Goal: Check status: Check status

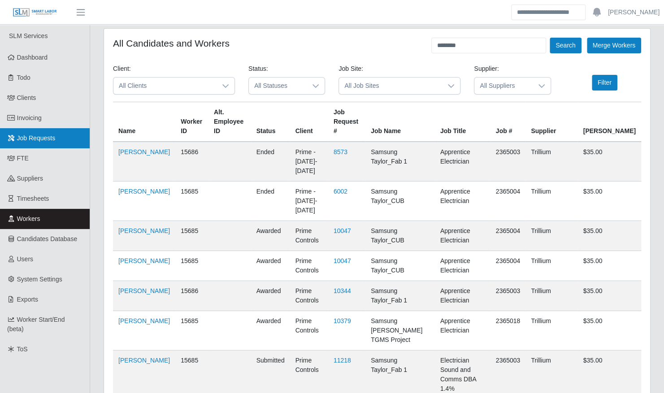
click at [27, 142] on span "Job Requests" at bounding box center [36, 138] width 39 height 7
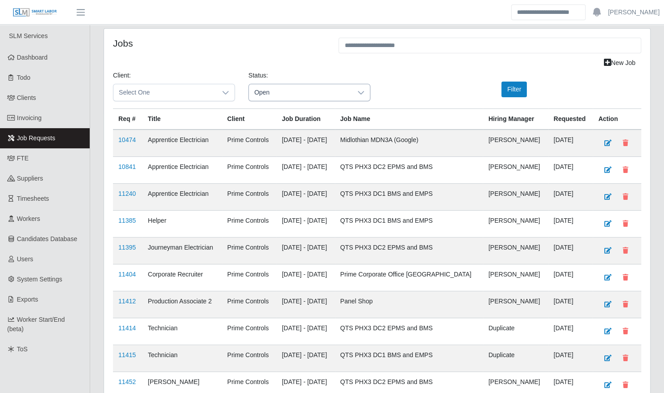
click at [358, 92] on icon at bounding box center [360, 92] width 7 height 7
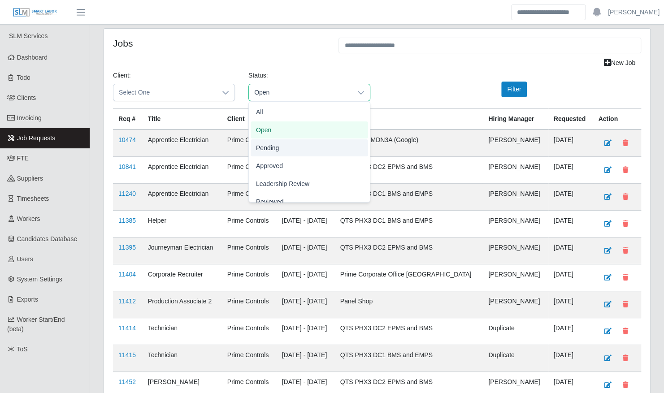
click at [312, 147] on li "Pending" at bounding box center [309, 147] width 117 height 17
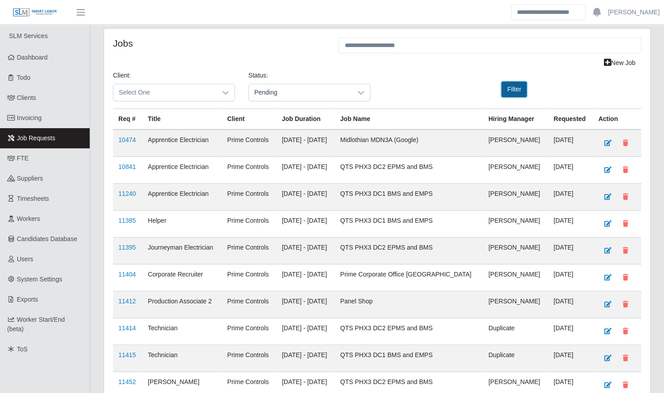
click at [514, 86] on button "Filter" at bounding box center [514, 90] width 26 height 16
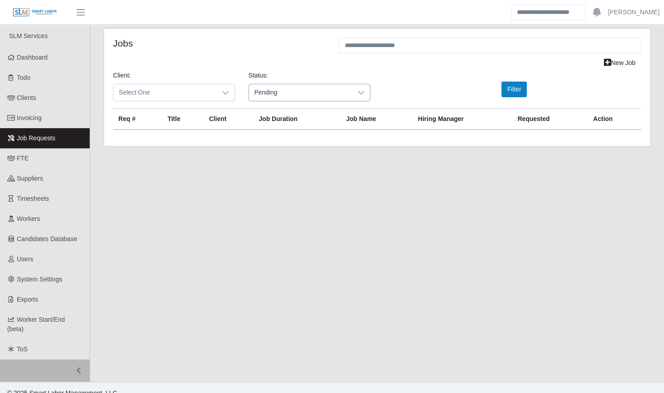
click at [346, 92] on span "Pending" at bounding box center [300, 92] width 103 height 17
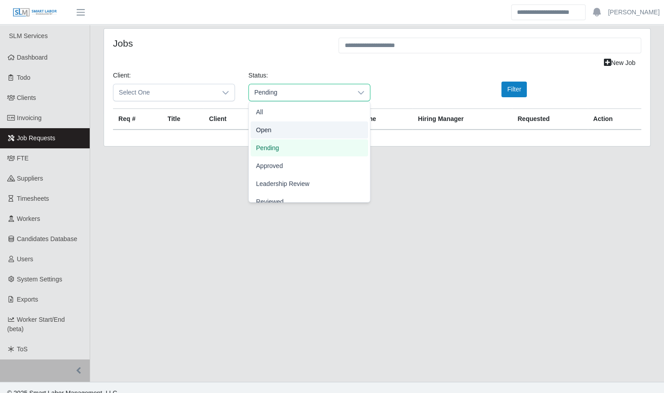
click at [291, 137] on li "Open" at bounding box center [309, 130] width 117 height 17
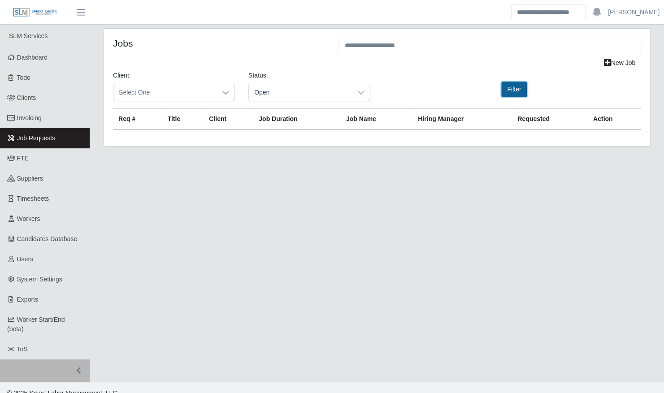
click at [513, 90] on button "Filter" at bounding box center [514, 90] width 26 height 16
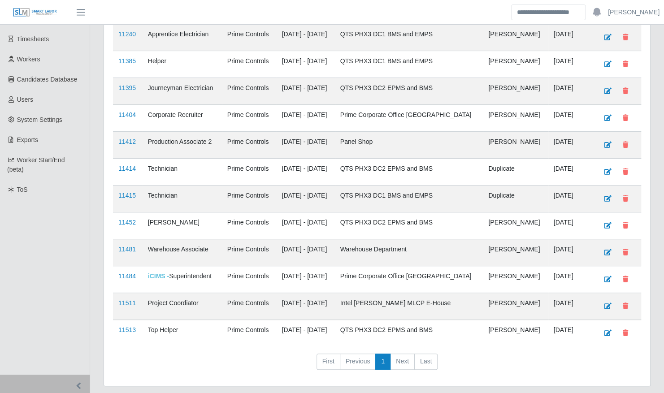
scroll to position [178, 0]
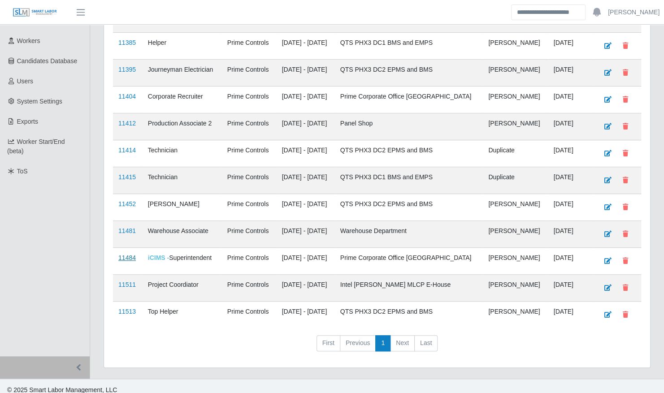
click at [121, 254] on link "11484" at bounding box center [126, 257] width 17 height 7
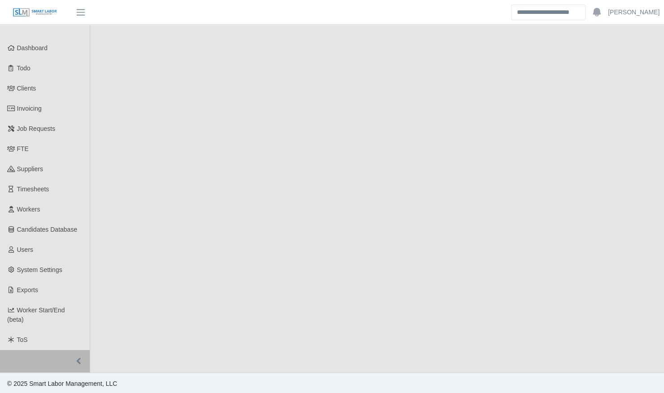
select select "****"
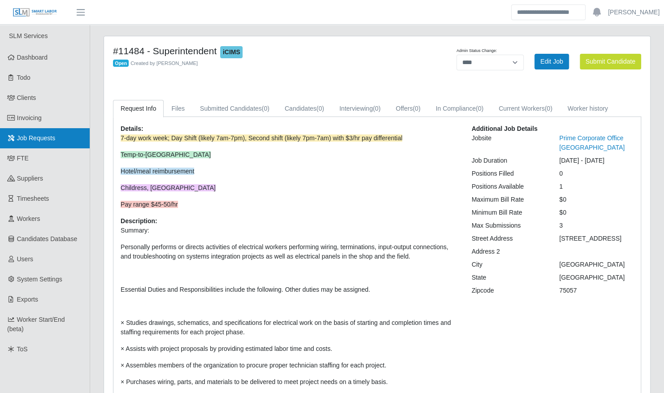
click at [37, 143] on link "Job Requests" at bounding box center [45, 138] width 90 height 20
